Goal: Task Accomplishment & Management: Use online tool/utility

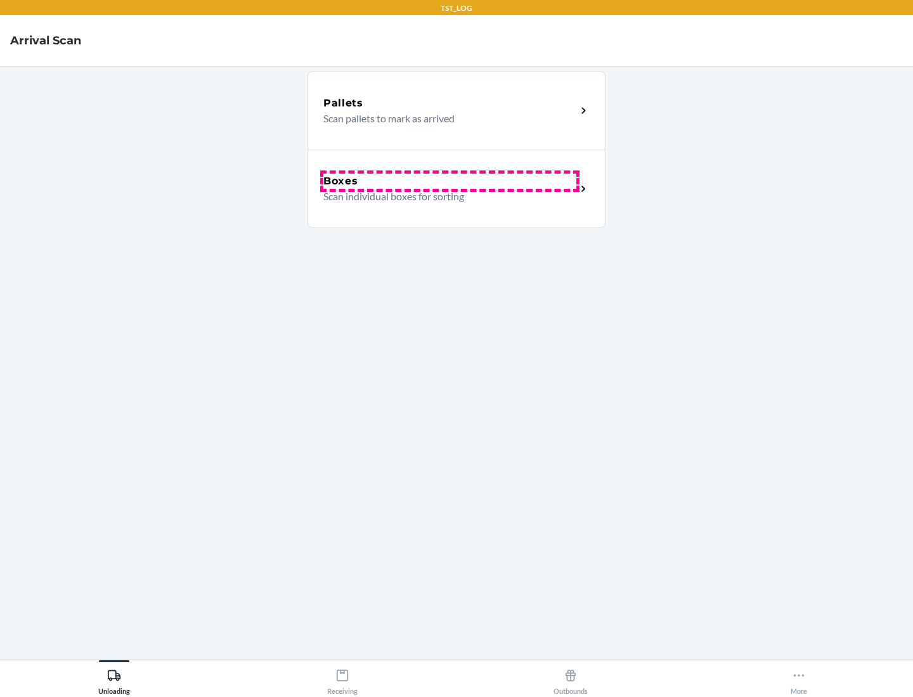
click at [449, 181] on div "Boxes" at bounding box center [449, 181] width 253 height 15
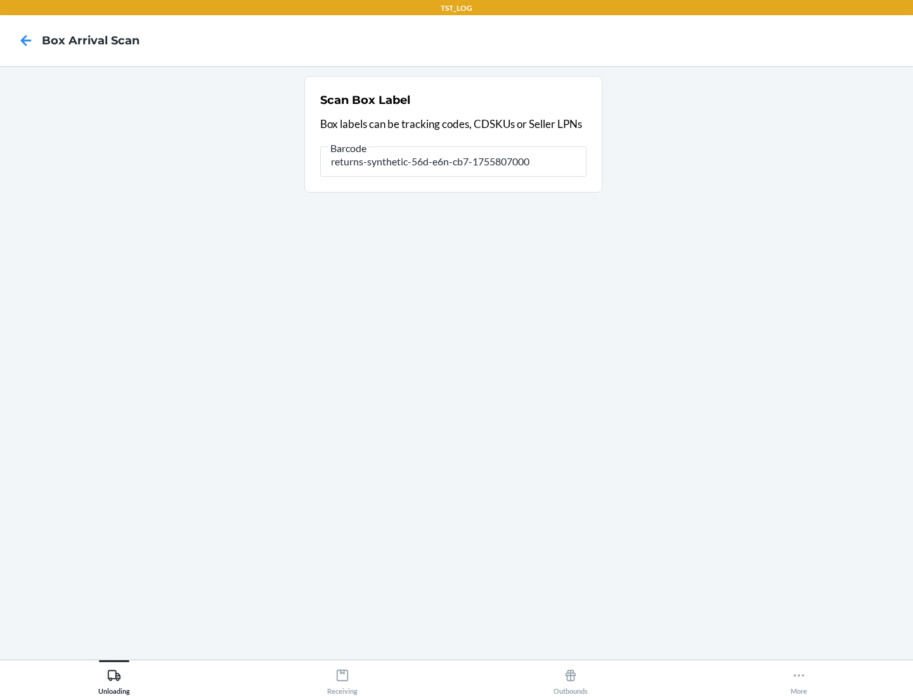
type input "returns-synthetic-56d-e6n-cb7-1755807000"
